Goal: Information Seeking & Learning: Learn about a topic

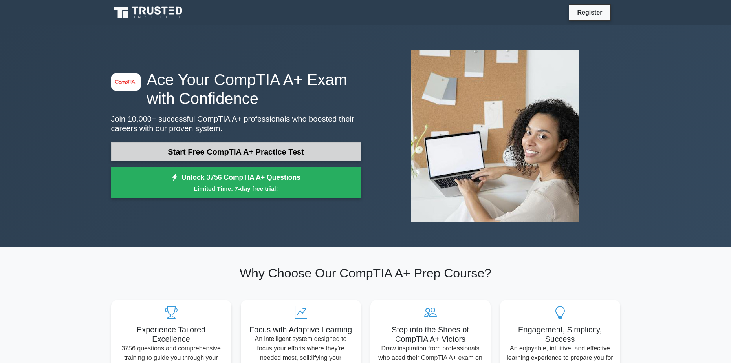
click at [237, 146] on link "Start Free CompTIA A+ Practice Test" at bounding box center [236, 152] width 250 height 19
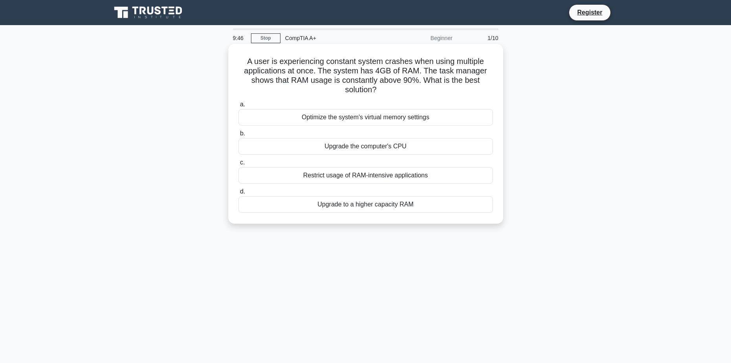
click at [332, 123] on div "Optimize the system's virtual memory settings" at bounding box center [365, 117] width 255 height 16
click at [238, 107] on input "a. Optimize the system's virtual memory settings" at bounding box center [238, 104] width 0 height 5
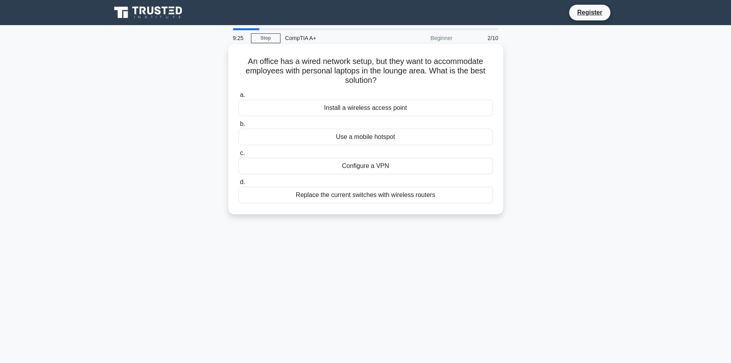
click at [372, 109] on div "Install a wireless access point" at bounding box center [365, 108] width 255 height 16
click at [238, 98] on input "a. Install a wireless access point" at bounding box center [238, 95] width 0 height 5
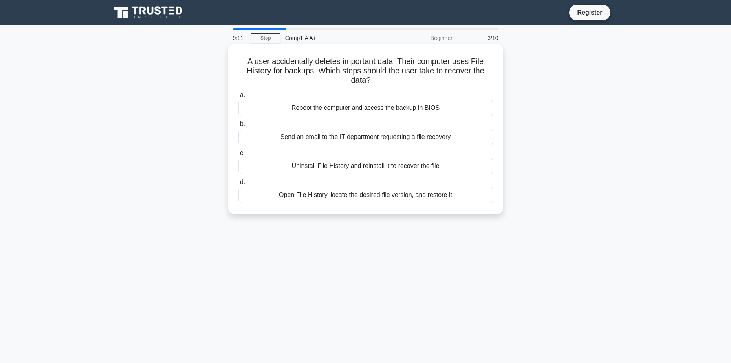
click at [392, 110] on div "Reboot the computer and access the backup in BIOS" at bounding box center [365, 108] width 255 height 16
click at [238, 98] on input "a. Reboot the computer and access the backup in BIOS" at bounding box center [238, 95] width 0 height 5
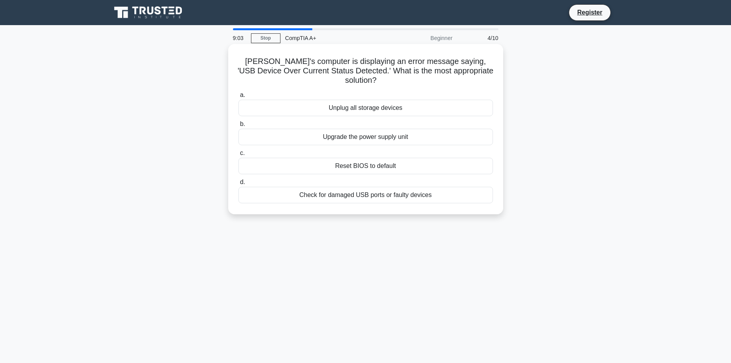
click at [391, 189] on div "Check for damaged USB ports or faulty devices" at bounding box center [365, 195] width 255 height 16
click at [238, 185] on input "d. Check for damaged USB ports or faulty devices" at bounding box center [238, 182] width 0 height 5
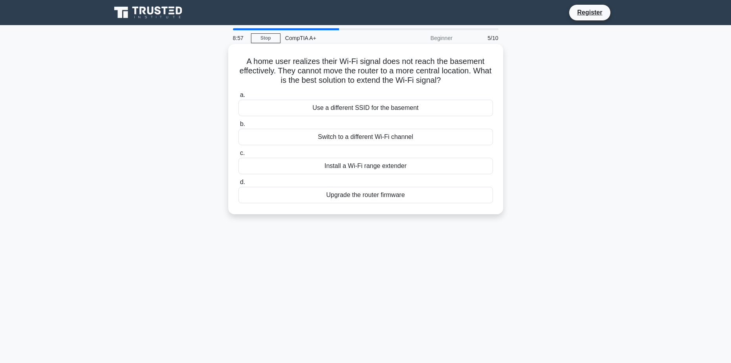
click at [404, 169] on div "Install a Wi-Fi range extender" at bounding box center [365, 166] width 255 height 16
click at [238, 156] on input "c. Install a Wi-Fi range extender" at bounding box center [238, 153] width 0 height 5
click at [396, 136] on div "Replace the faulty cable in the wall" at bounding box center [365, 137] width 255 height 16
click at [238, 127] on input "b. Replace the faulty cable in the wall" at bounding box center [238, 124] width 0 height 5
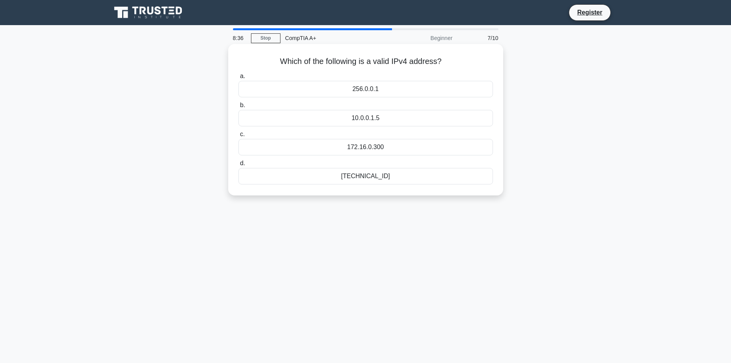
click at [393, 89] on div "256.0.0.1" at bounding box center [365, 89] width 255 height 16
click at [238, 79] on input "a. 256.0.0.1" at bounding box center [238, 76] width 0 height 5
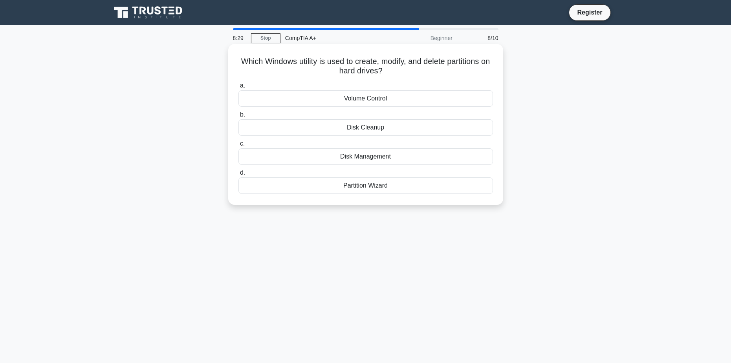
click at [390, 158] on div "Disk Management" at bounding box center [365, 156] width 255 height 16
click at [238, 147] on input "c. Disk Management" at bounding box center [238, 143] width 0 height 5
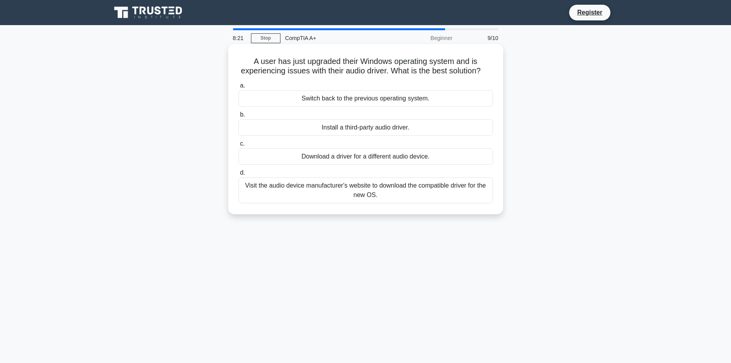
click at [407, 163] on div "Download a driver for a different audio device." at bounding box center [365, 156] width 255 height 16
click at [238, 147] on input "c. Download a driver for a different audio device." at bounding box center [238, 143] width 0 height 5
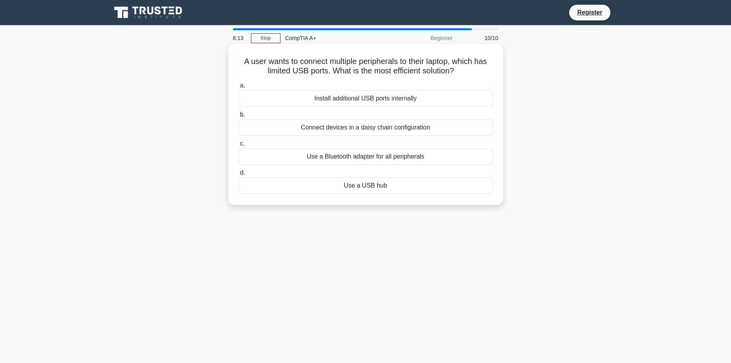
click at [384, 189] on div "Use a USB hub" at bounding box center [365, 186] width 255 height 16
click at [238, 176] on input "d. Use a USB hub" at bounding box center [238, 172] width 0 height 5
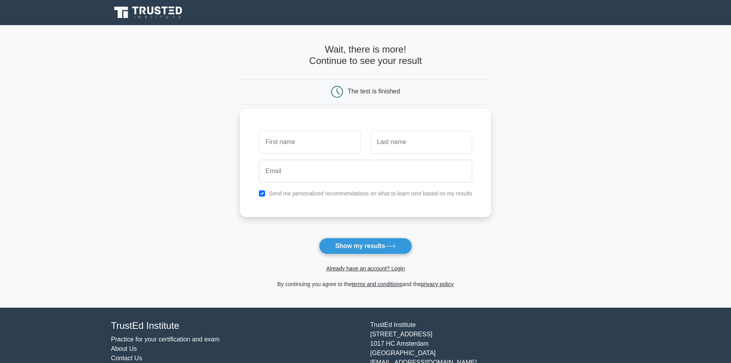
click at [328, 147] on input "text" at bounding box center [310, 142] width 102 height 23
type input "Hunter"
click at [398, 152] on input "text" at bounding box center [421, 142] width 102 height 23
click at [366, 176] on input "email" at bounding box center [365, 171] width 213 height 23
type input "huntere2006@gmail.com"
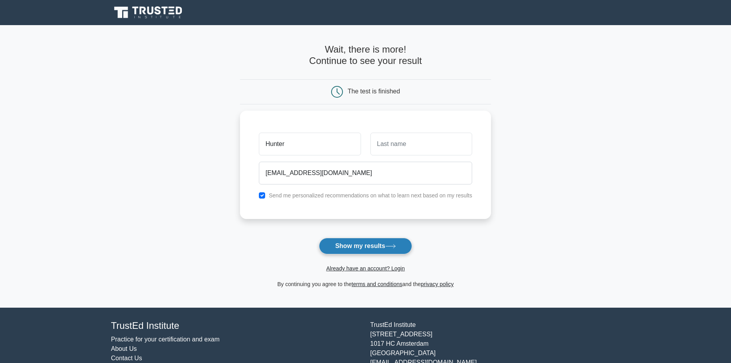
click at [380, 250] on button "Show my results" at bounding box center [365, 246] width 93 height 16
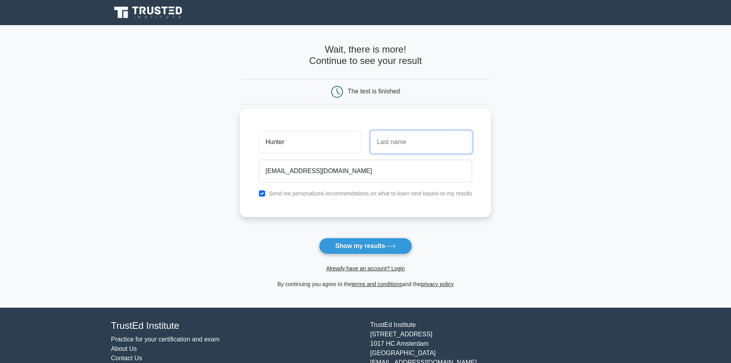
click at [410, 145] on input "text" at bounding box center [421, 142] width 102 height 23
type input "Evans"
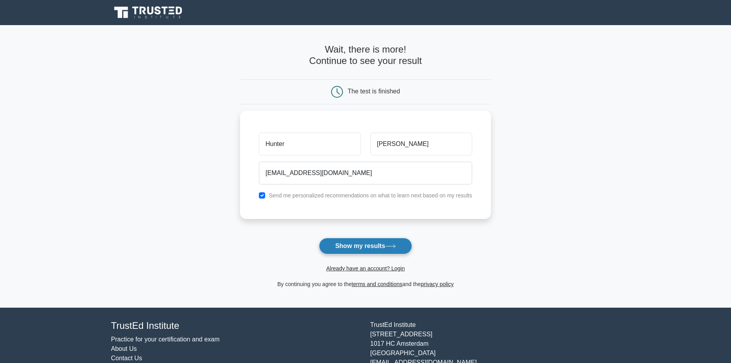
click at [379, 239] on button "Show my results" at bounding box center [365, 246] width 93 height 16
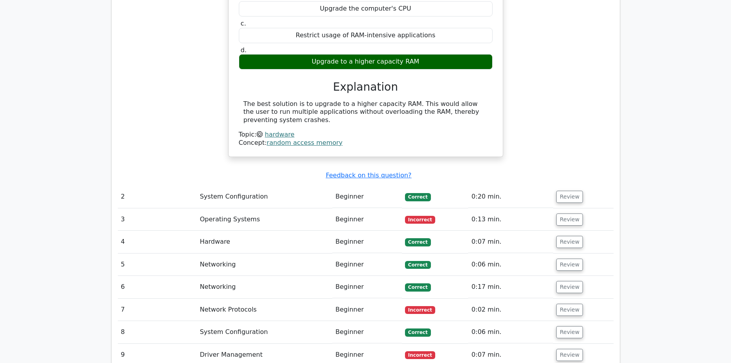
scroll to position [943, 0]
